Goal: Task Accomplishment & Management: Use online tool/utility

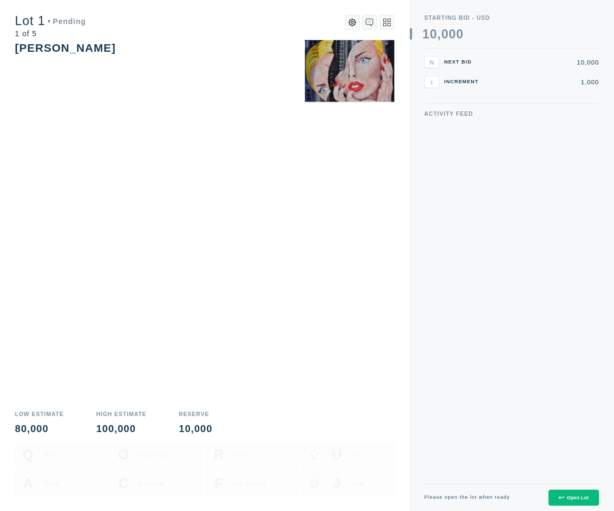
click at [570, 496] on div "Open Lot" at bounding box center [574, 497] width 30 height 5
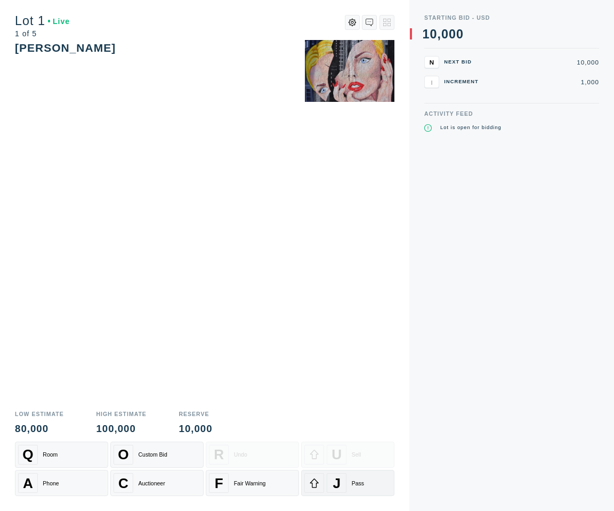
click at [335, 484] on span "J" at bounding box center [337, 483] width 8 height 17
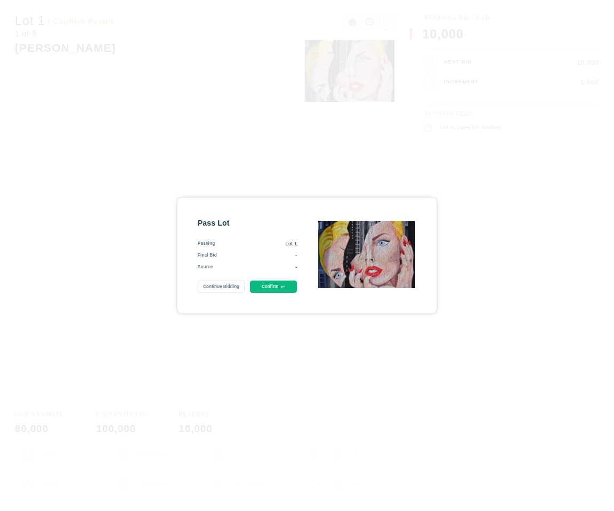
click at [281, 286] on icon at bounding box center [283, 287] width 4 height 4
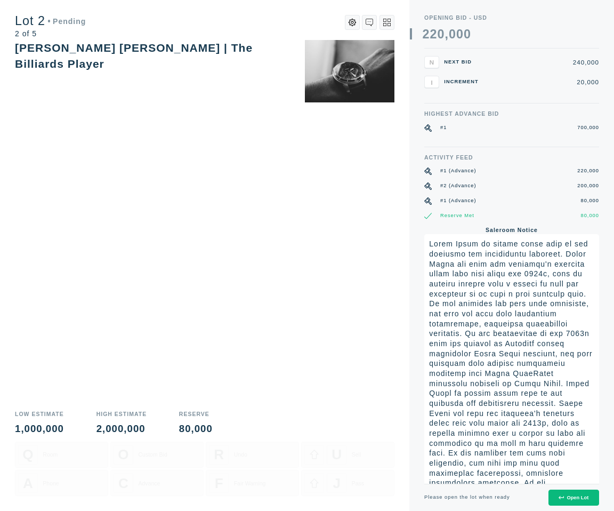
click at [564, 501] on button "Open Lot" at bounding box center [574, 497] width 51 height 17
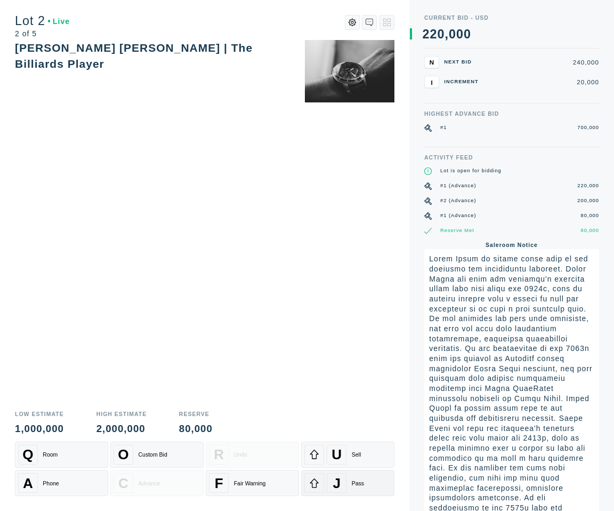
click at [344, 483] on div "J" at bounding box center [337, 483] width 20 height 20
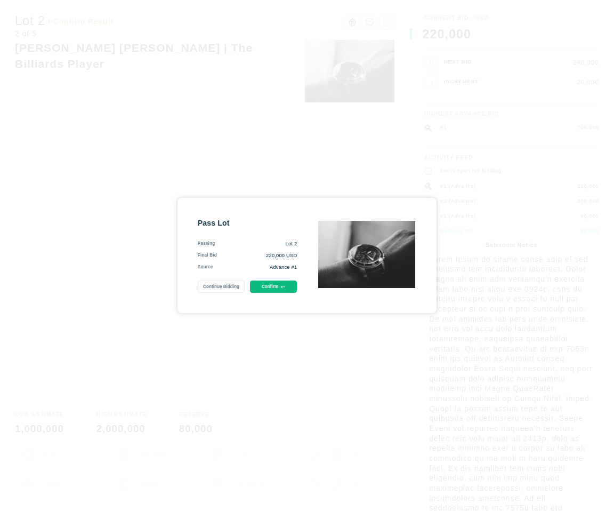
click at [266, 287] on button "Confirm" at bounding box center [273, 286] width 47 height 12
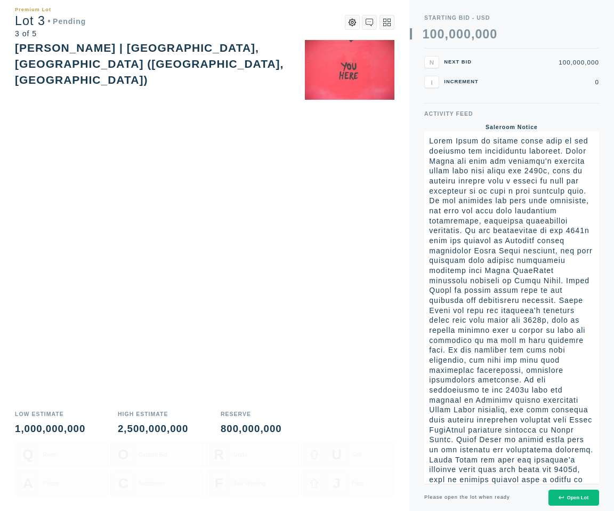
click at [571, 496] on div "Open Lot" at bounding box center [574, 497] width 30 height 5
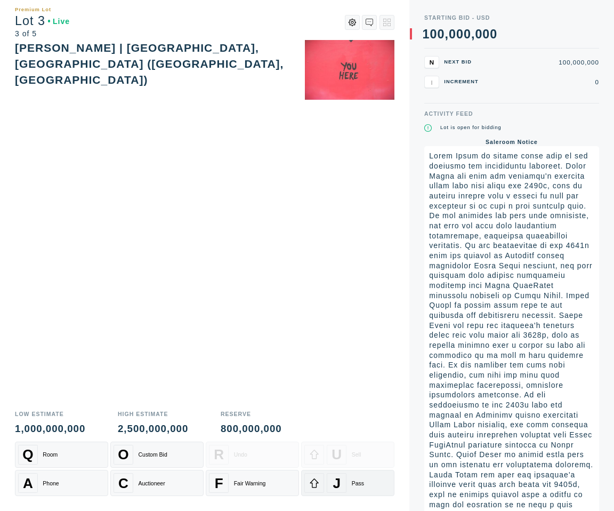
click at [336, 484] on span "J" at bounding box center [337, 483] width 8 height 17
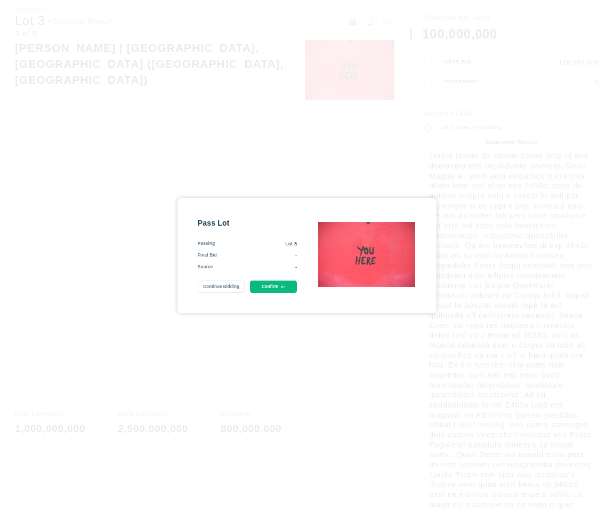
click at [262, 292] on button "Confirm" at bounding box center [273, 286] width 47 height 12
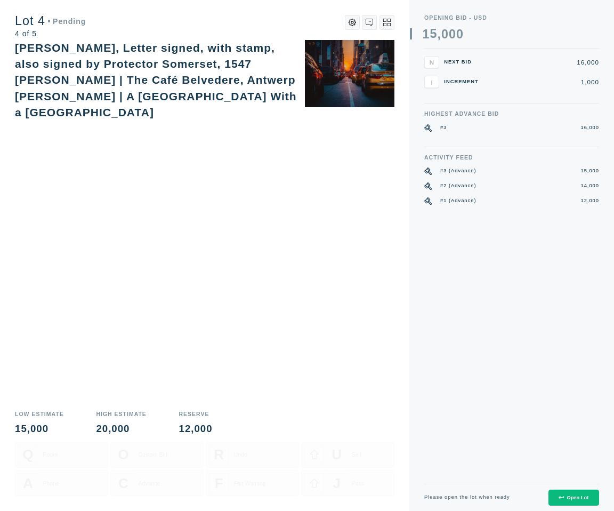
click at [566, 501] on button "Open Lot" at bounding box center [574, 497] width 51 height 17
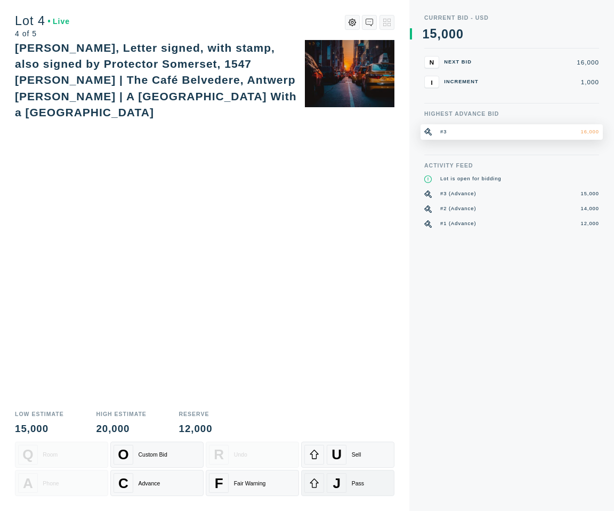
click at [354, 478] on div "J Pass" at bounding box center [347, 483] width 87 height 20
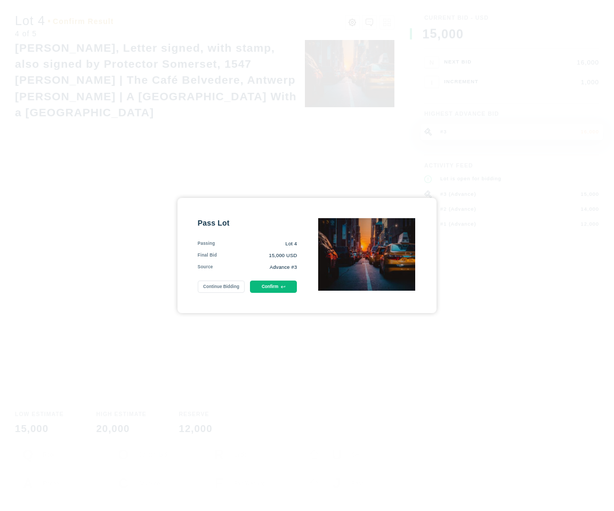
click at [273, 290] on button "Confirm" at bounding box center [273, 286] width 47 height 12
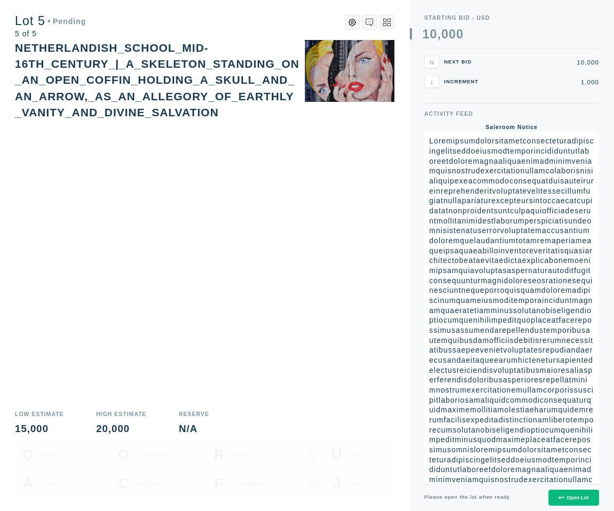
click at [571, 499] on div "Open Lot" at bounding box center [574, 497] width 30 height 5
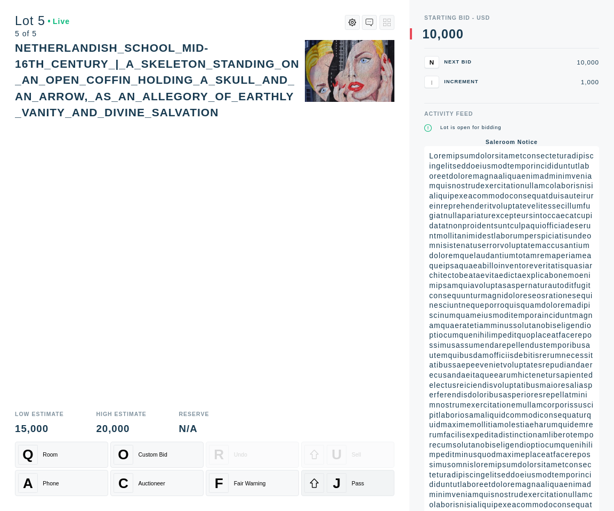
click at [338, 485] on span "J" at bounding box center [337, 483] width 8 height 17
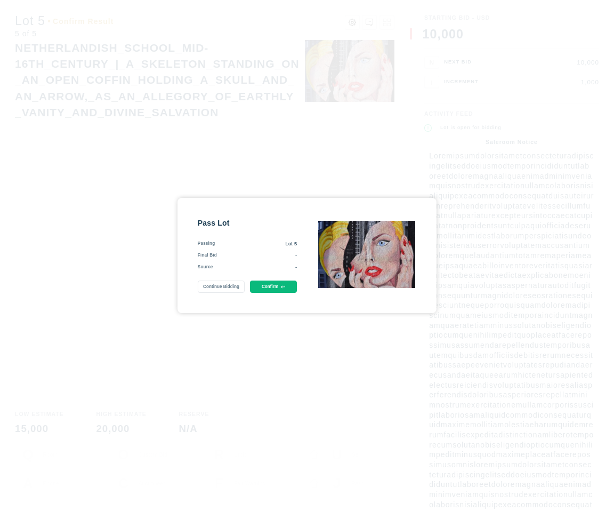
click at [262, 280] on div "Pass Lot Passing Lot 5 Final Bid - Source - Continue Bidding Confirm" at bounding box center [248, 255] width 100 height 75
click at [265, 287] on button "Confirm" at bounding box center [273, 286] width 47 height 12
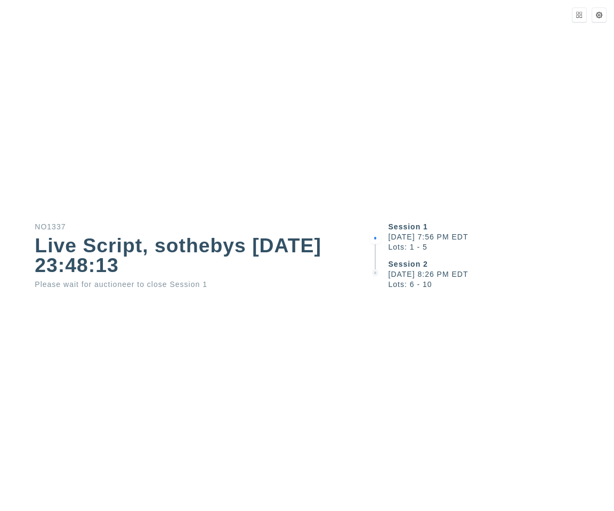
click at [463, 378] on div "Session 1 [DATE] 7:56 PM EDT Lots: 1 - 5 Session 2 [DATE] 8:26 PM EDT Lots: 6 -…" at bounding box center [491, 255] width 246 height 511
